Goal: Transaction & Acquisition: Purchase product/service

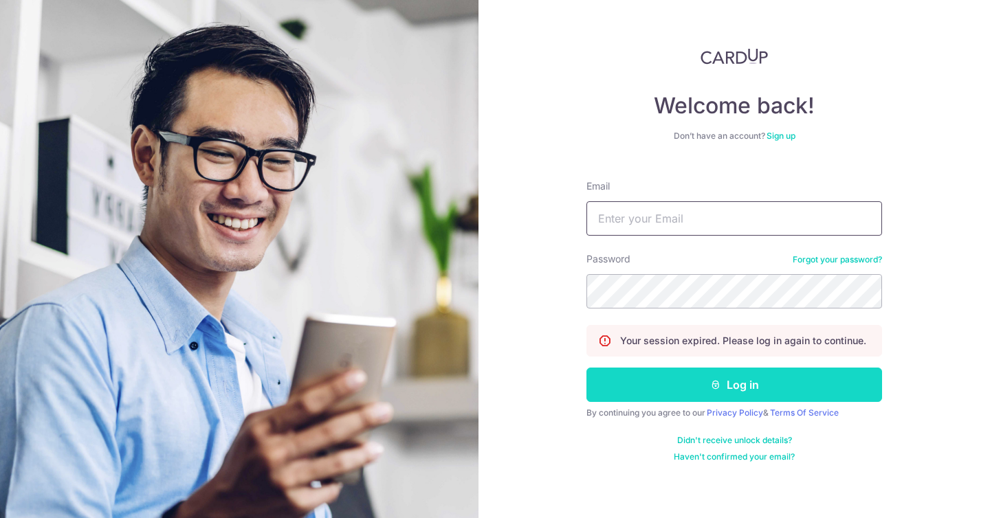
type input "[EMAIL_ADDRESS][DOMAIN_NAME]"
click at [701, 380] on button "Log in" at bounding box center [734, 385] width 296 height 34
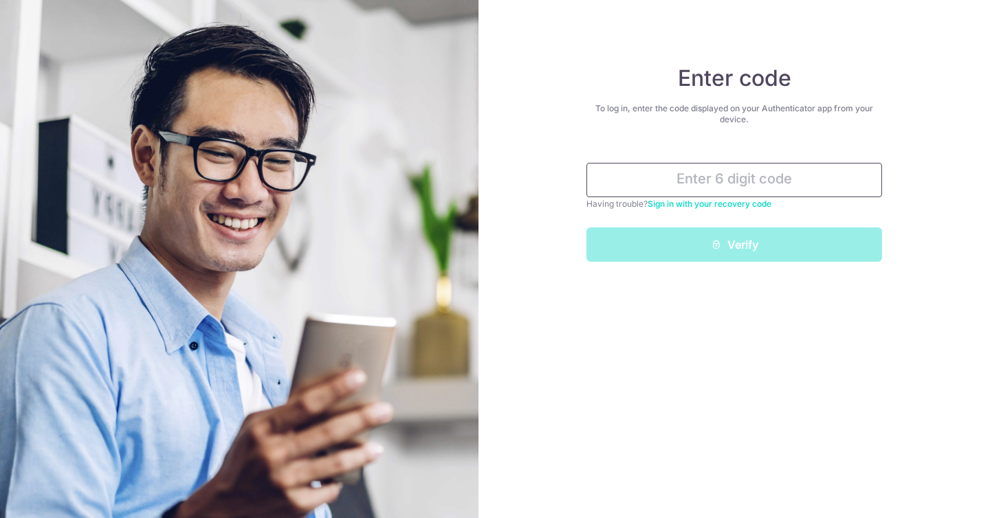
click at [709, 184] on input "text" at bounding box center [734, 180] width 296 height 34
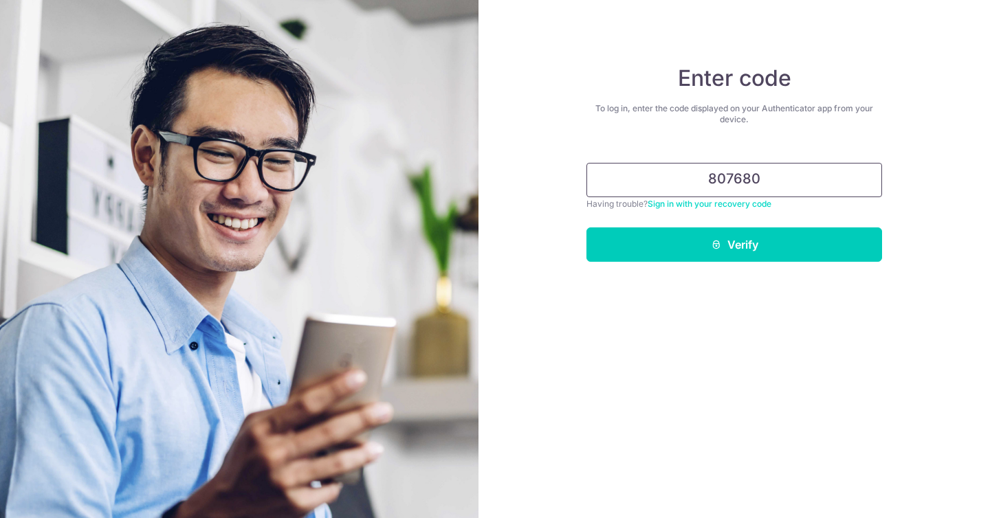
type input "807680"
click at [586, 228] on button "Verify" at bounding box center [734, 245] width 296 height 34
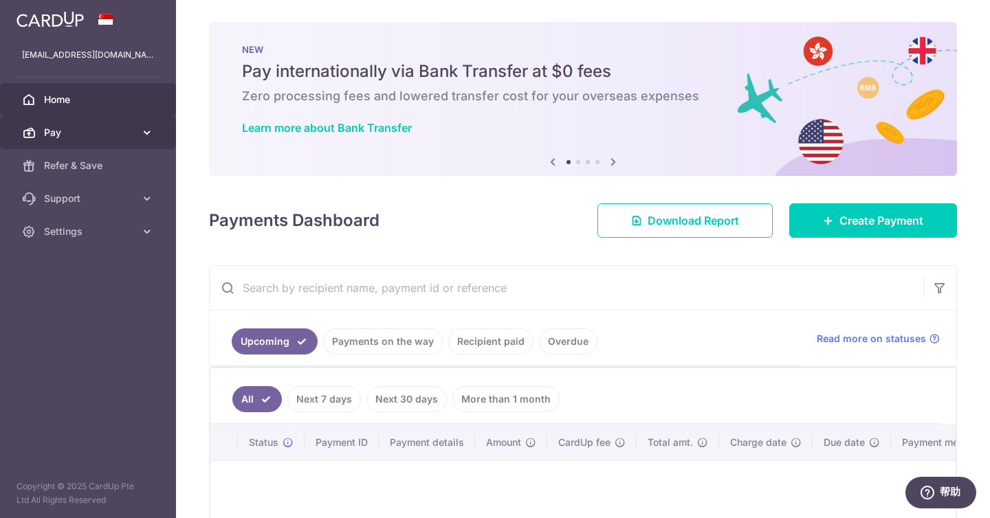
click at [132, 127] on span "Pay" at bounding box center [89, 133] width 91 height 14
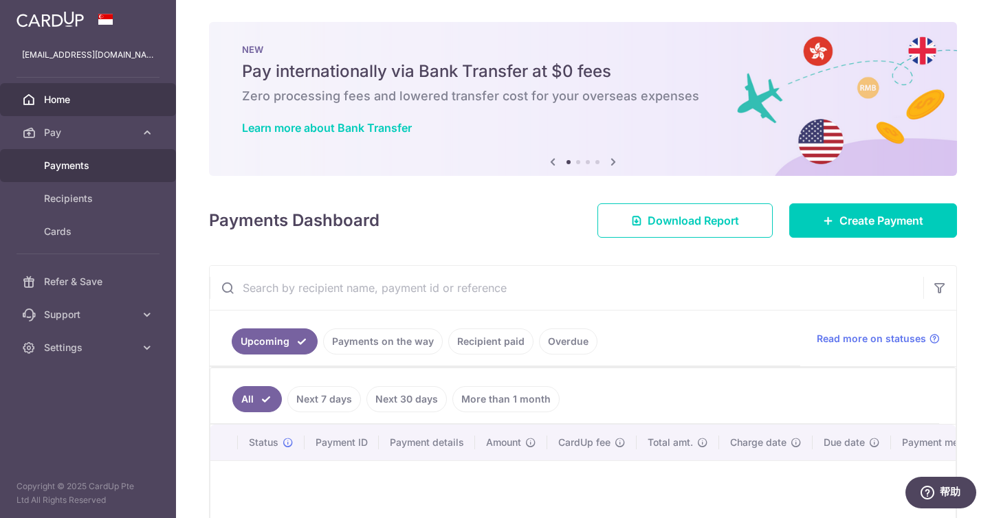
click at [108, 175] on link "Payments" at bounding box center [88, 165] width 176 height 33
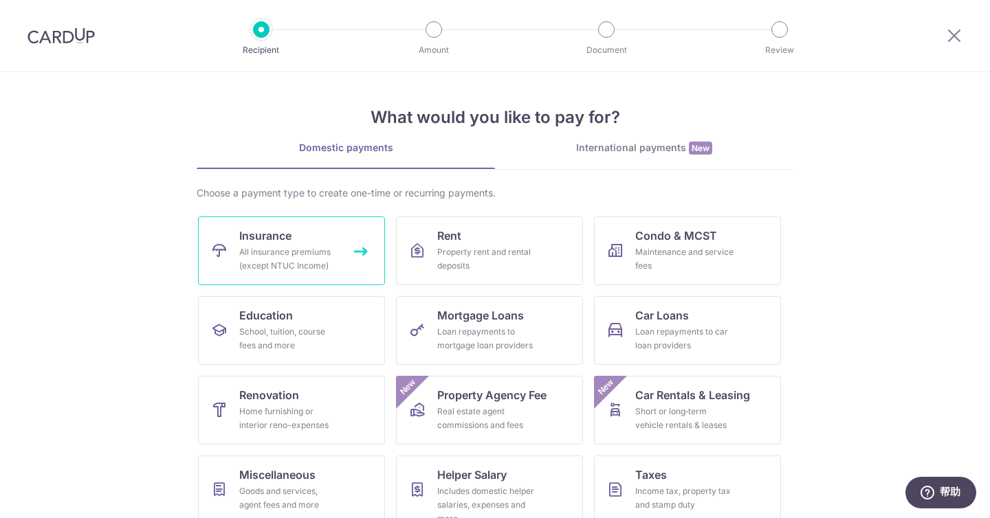
click at [296, 232] on link "Insurance All insurance premiums (except NTUC Income)" at bounding box center [291, 251] width 187 height 69
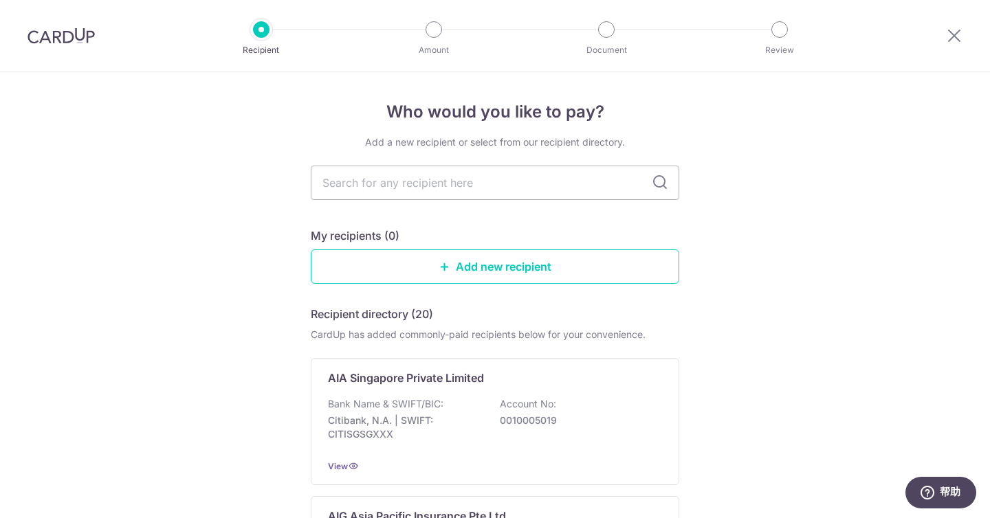
click at [76, 30] on img at bounding box center [61, 36] width 67 height 17
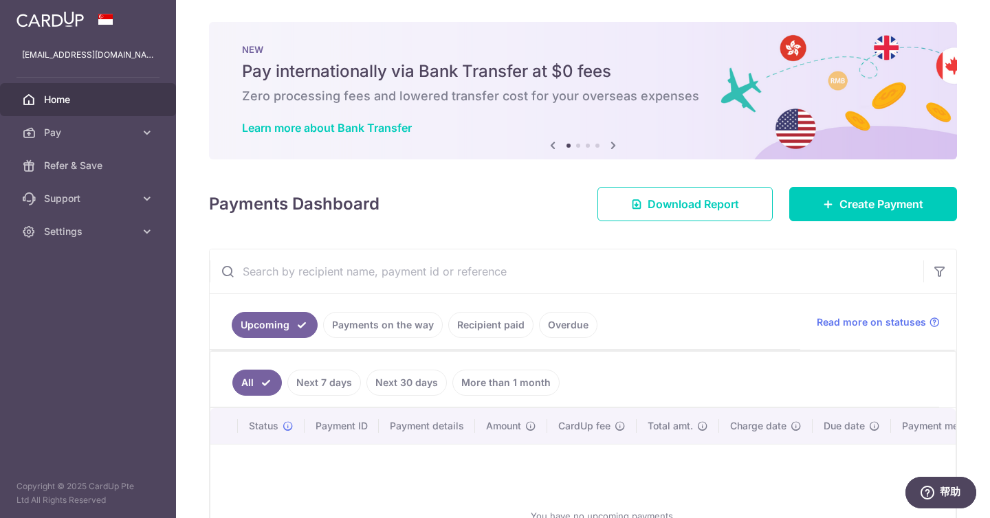
click at [477, 328] on link "Recipient paid" at bounding box center [490, 325] width 85 height 26
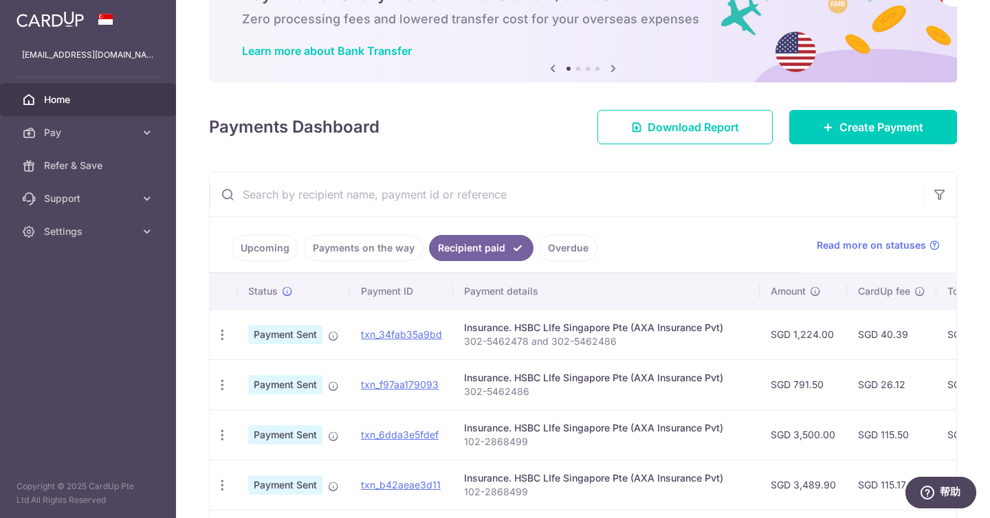
scroll to position [86, 0]
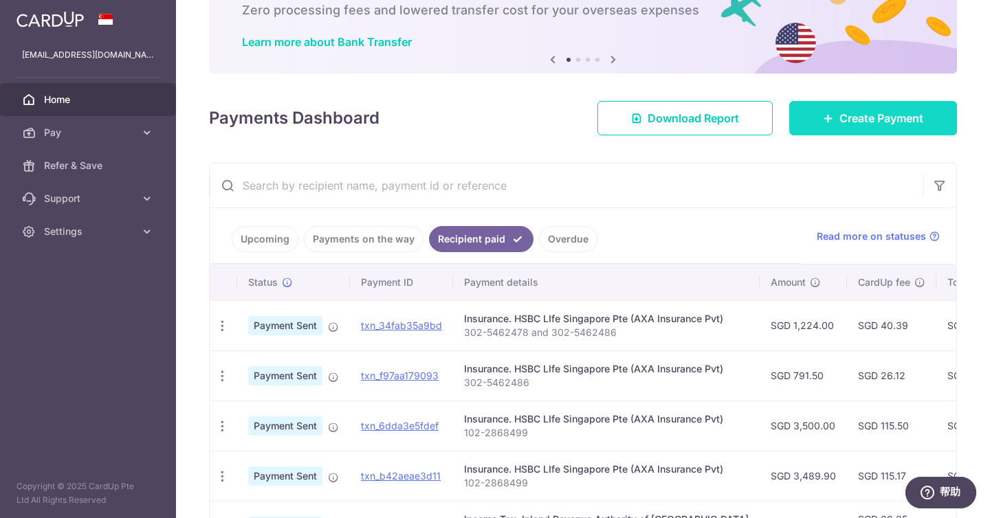
click at [791, 126] on link "Create Payment" at bounding box center [873, 118] width 168 height 34
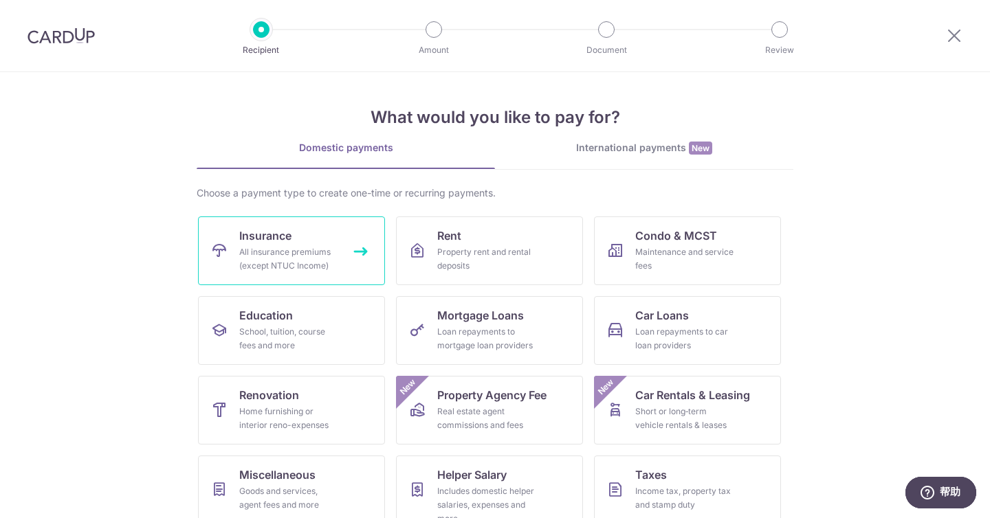
click at [334, 252] on div "All insurance premiums (except NTUC Income)" at bounding box center [288, 259] width 99 height 28
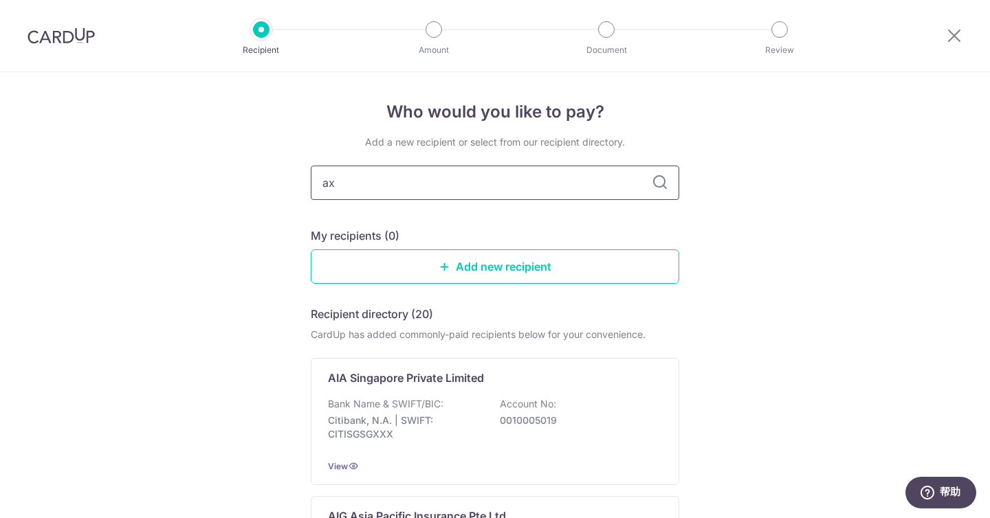
type input "axa"
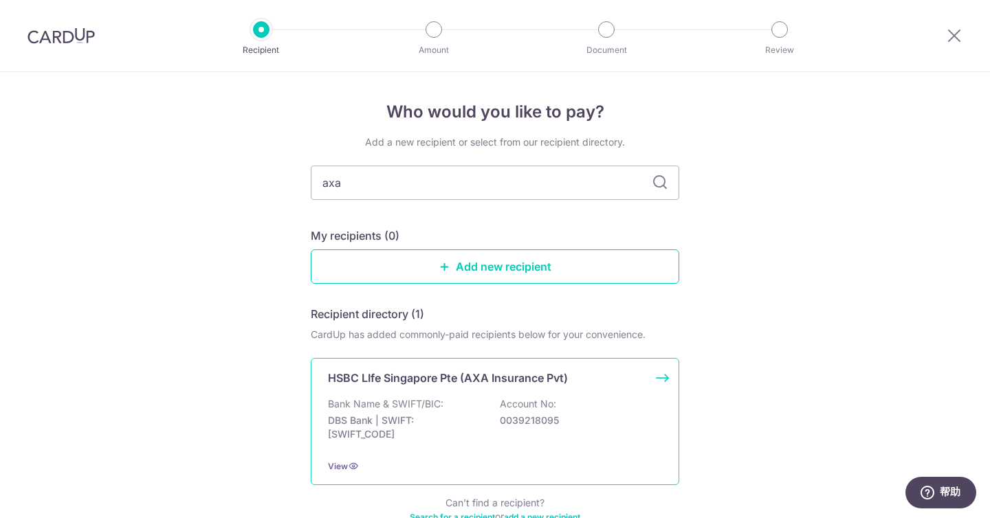
click at [454, 375] on p "HSBC LIfe Singapore Pte (AXA Insurance Pvt)" at bounding box center [448, 378] width 240 height 17
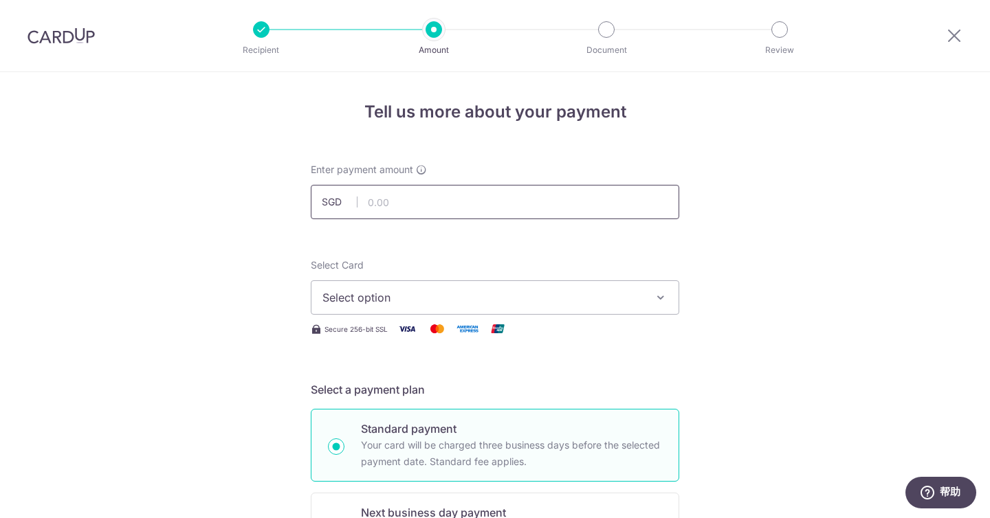
click at [514, 200] on input "text" at bounding box center [495, 202] width 369 height 34
paste input "102-286849"
type input "102-286849"
type input "600.00"
click at [386, 302] on span "Select option" at bounding box center [482, 297] width 320 height 17
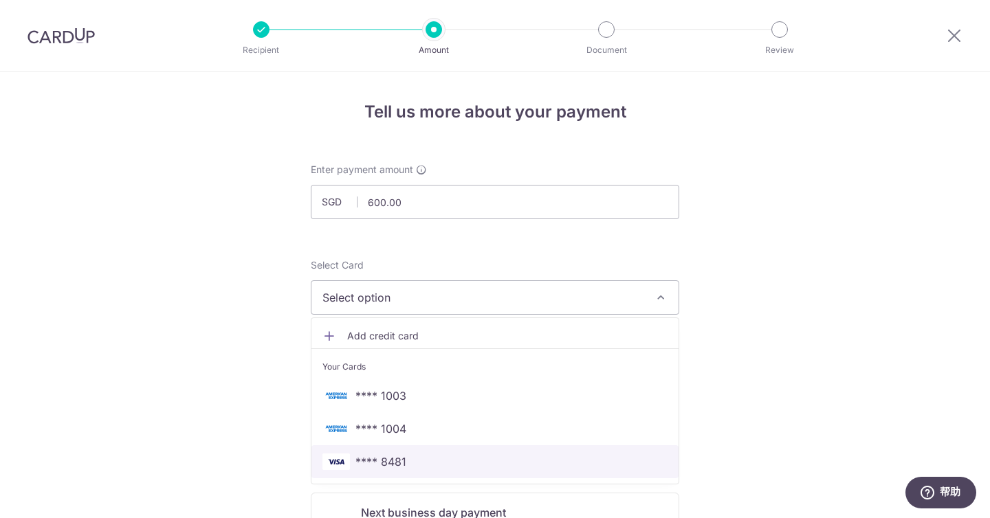
click at [388, 456] on span "**** 8481" at bounding box center [380, 462] width 51 height 17
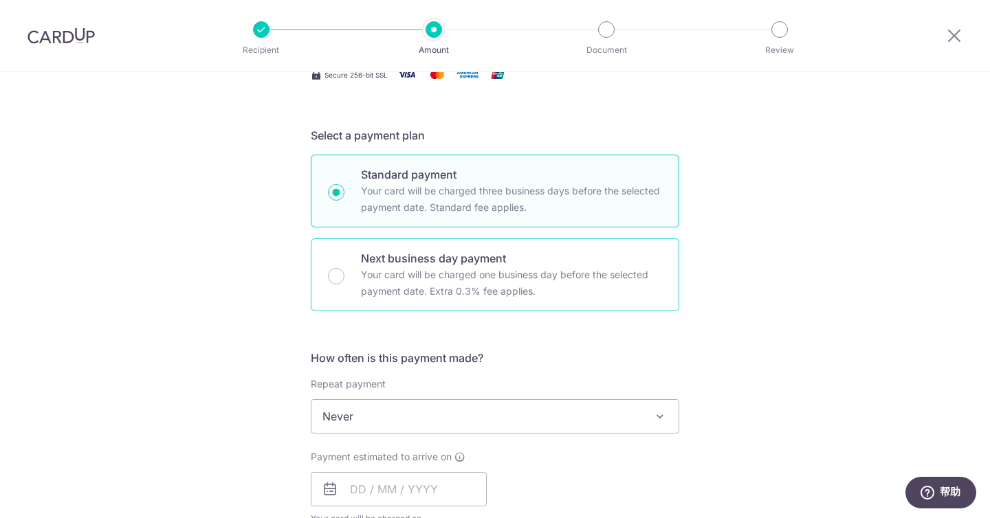
scroll to position [310, 0]
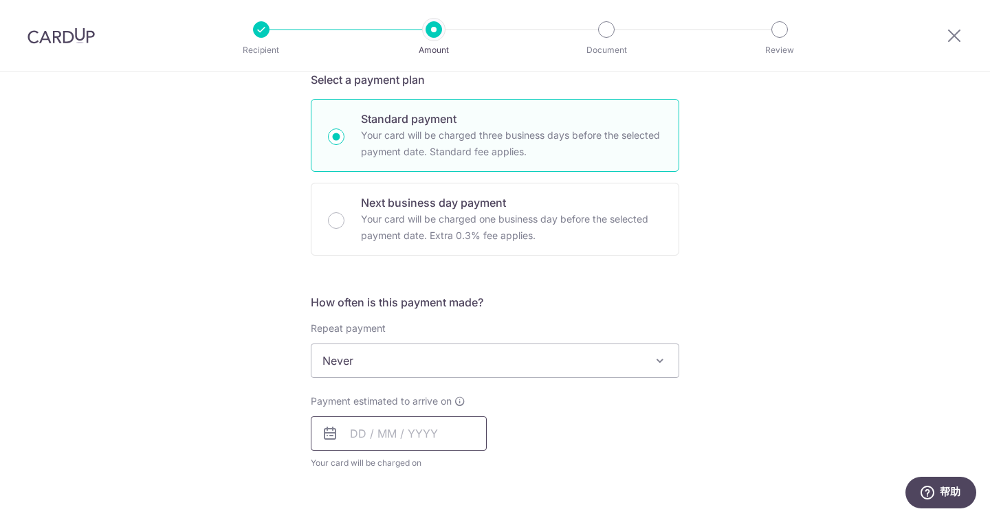
click at [437, 434] on input "text" at bounding box center [399, 434] width 176 height 34
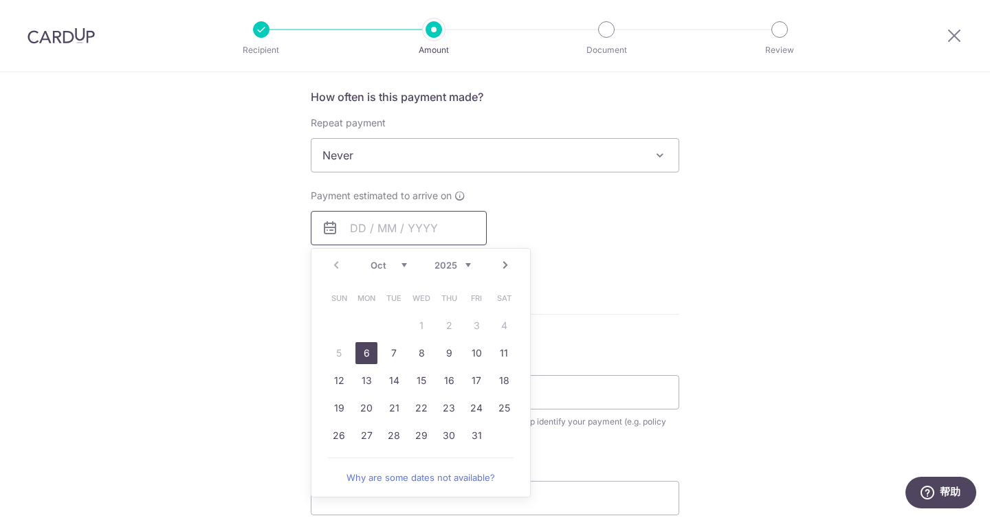
scroll to position [517, 0]
click at [945, 30] on div at bounding box center [955, 36] width 72 height 72
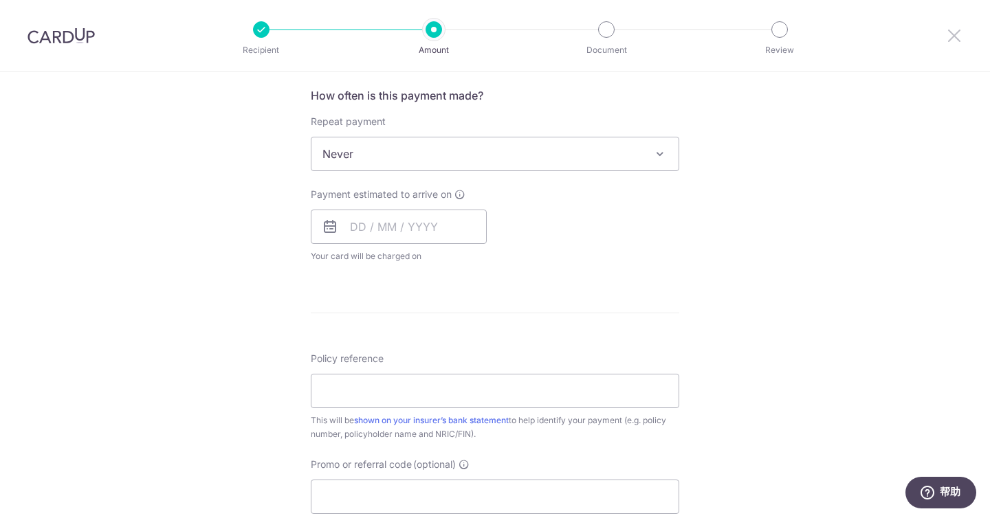
click at [949, 32] on icon at bounding box center [954, 35] width 17 height 17
